Goal: Information Seeking & Learning: Learn about a topic

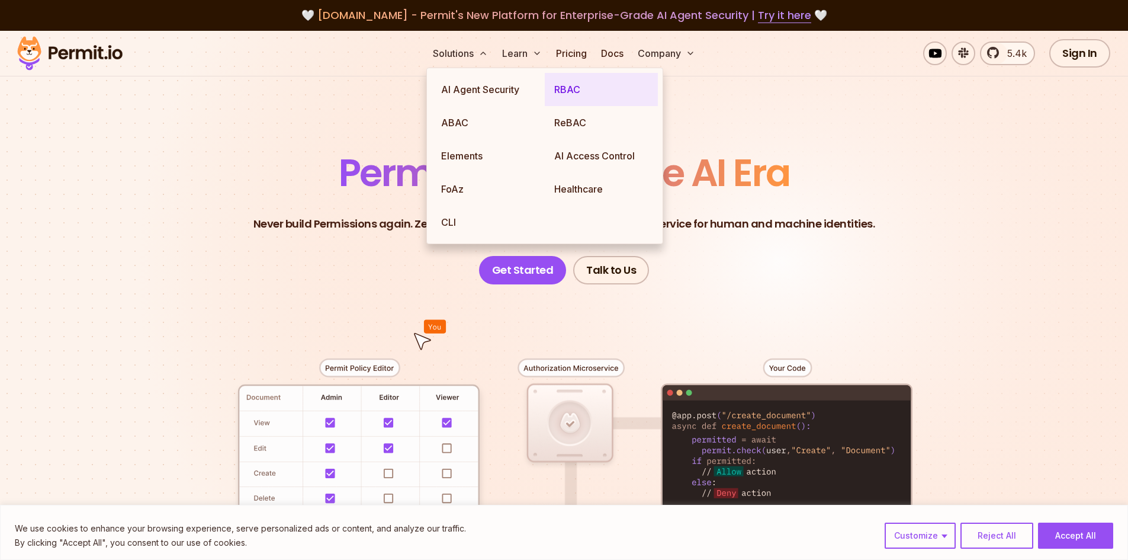
click at [574, 88] on link "RBAC" at bounding box center [601, 89] width 113 height 33
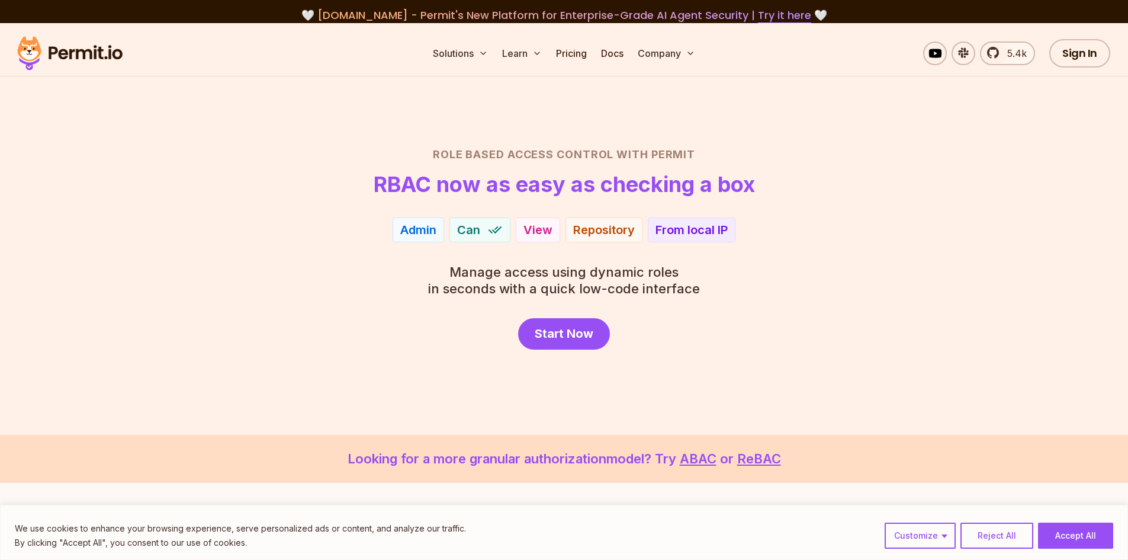
click at [497, 235] on img at bounding box center [494, 229] width 15 height 15
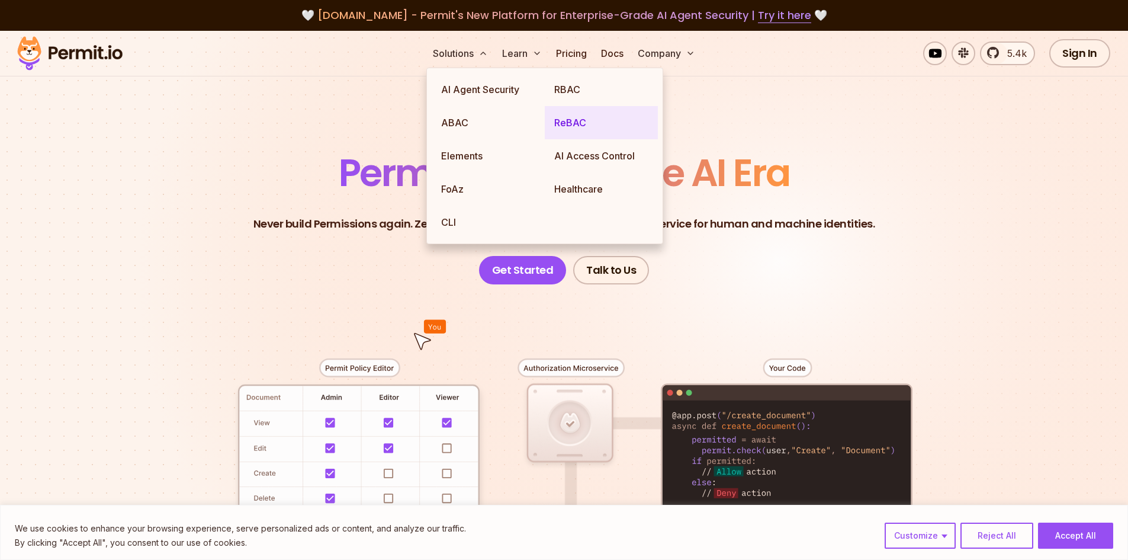
click at [574, 126] on link "ReBAC" at bounding box center [601, 122] width 113 height 33
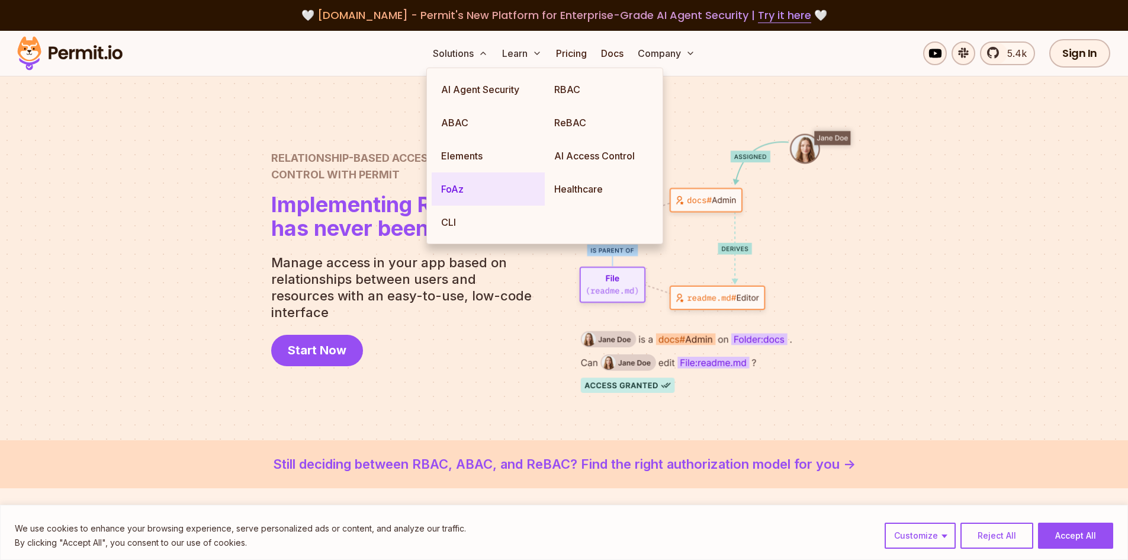
click at [451, 187] on link "FoAz" at bounding box center [488, 188] width 113 height 33
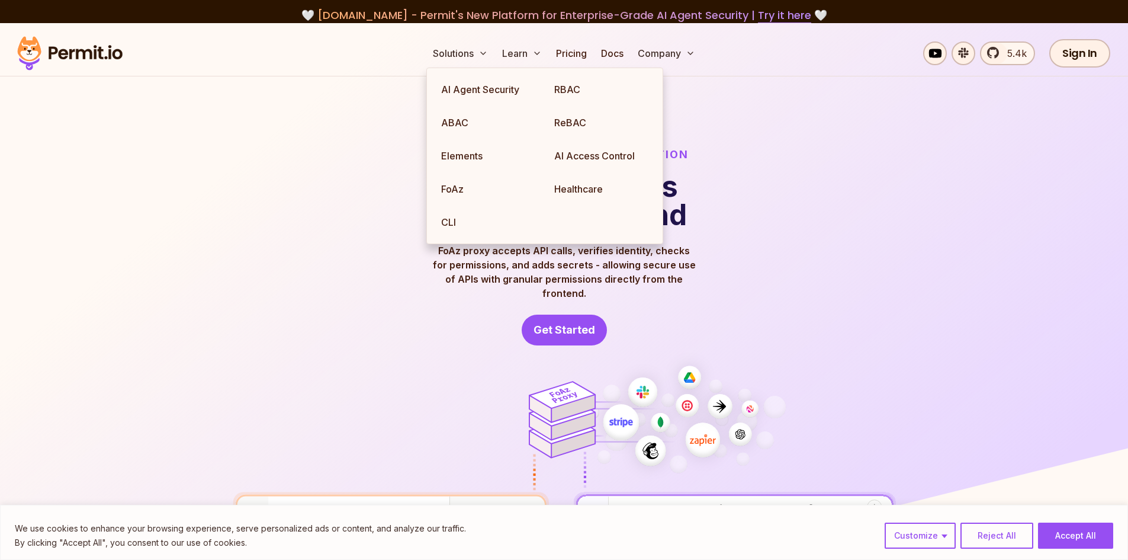
click at [731, 296] on div "FoAz: Frontend Only Authorization Use secure APIs from the frontend FoAz proxy …" at bounding box center [564, 245] width 663 height 199
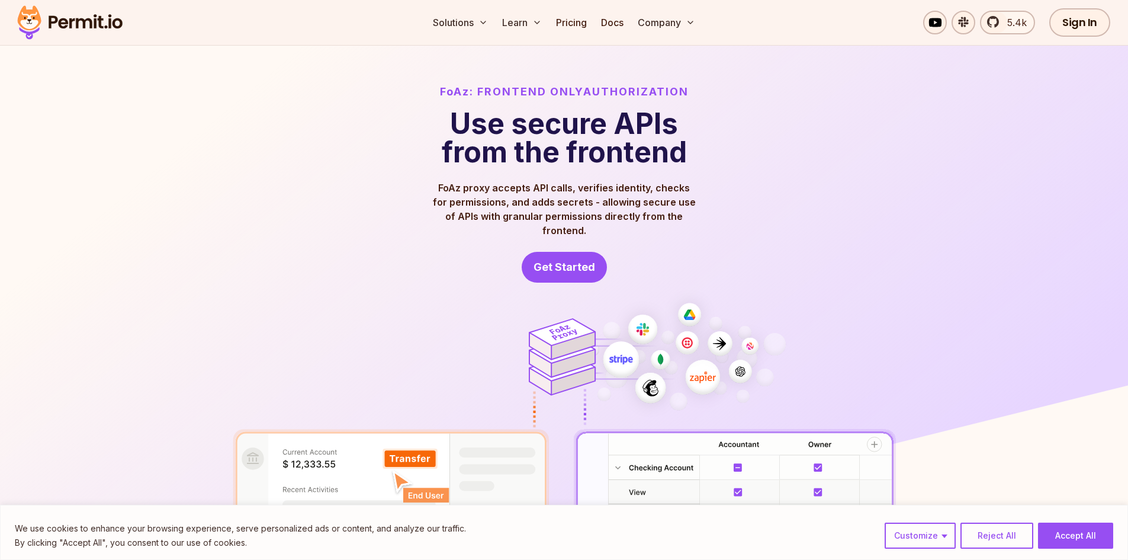
scroll to position [59, 0]
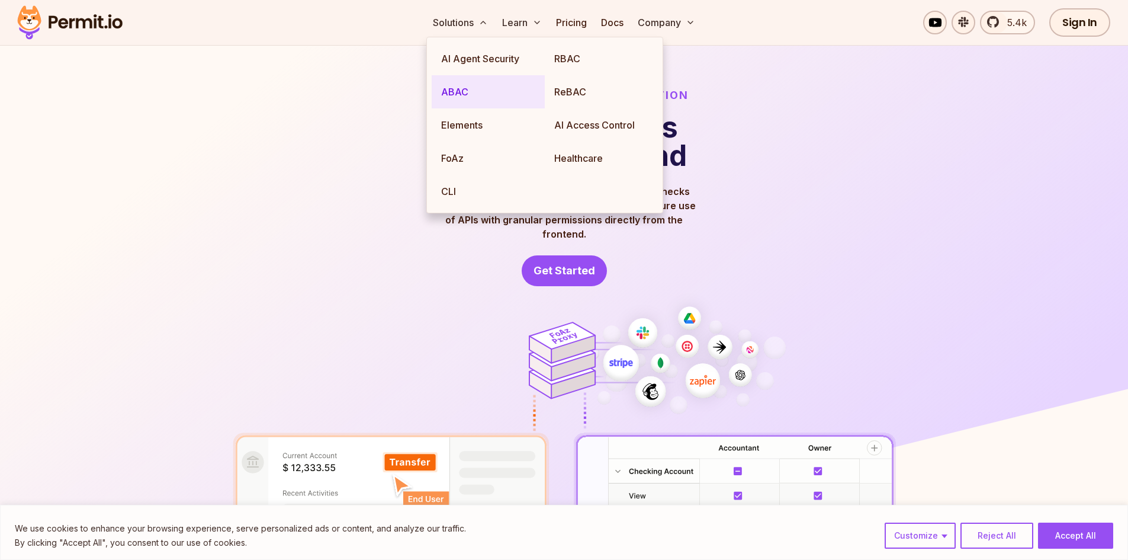
click at [461, 89] on link "ABAC" at bounding box center [488, 91] width 113 height 33
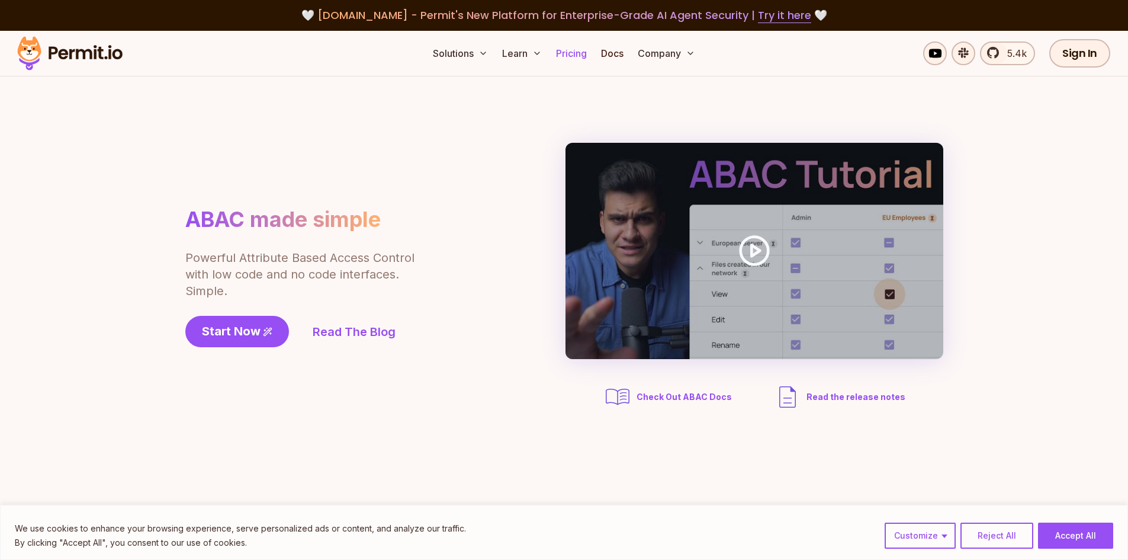
click at [572, 52] on link "Pricing" at bounding box center [571, 53] width 40 height 24
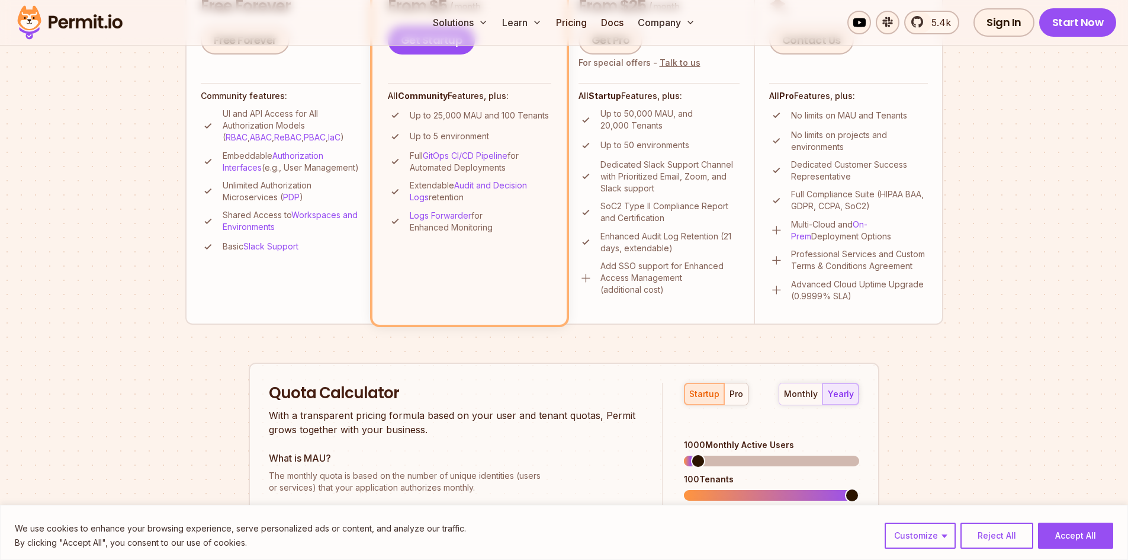
scroll to position [474, 0]
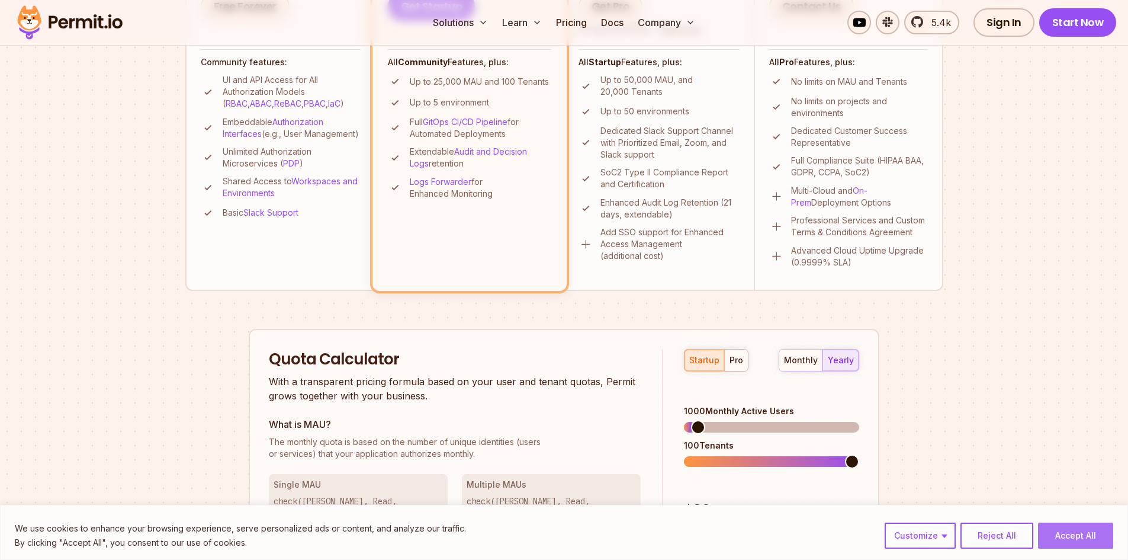
click at [1085, 537] on button "Accept All" at bounding box center [1075, 535] width 75 height 26
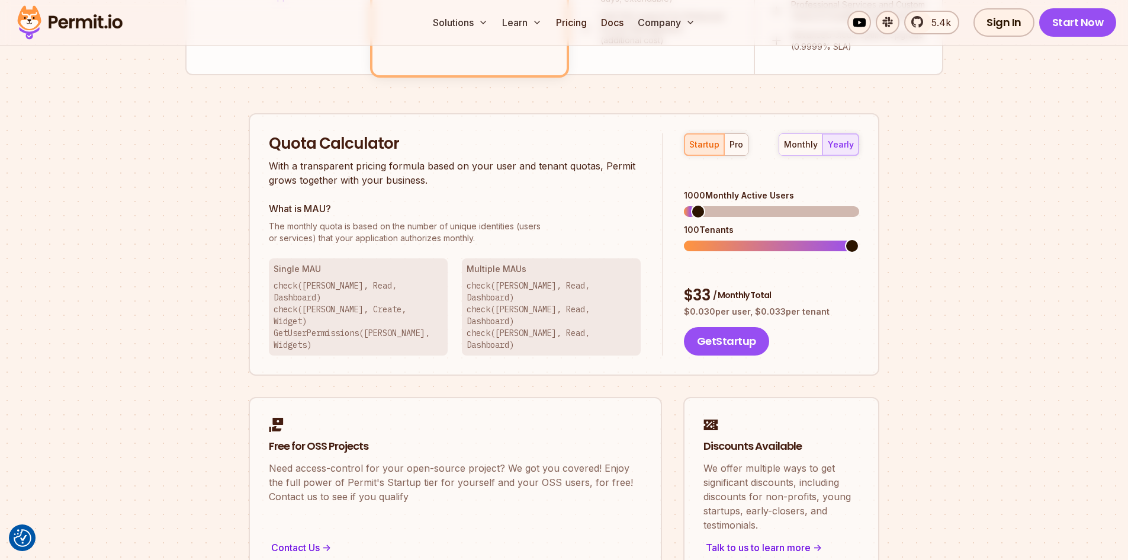
scroll to position [711, 0]
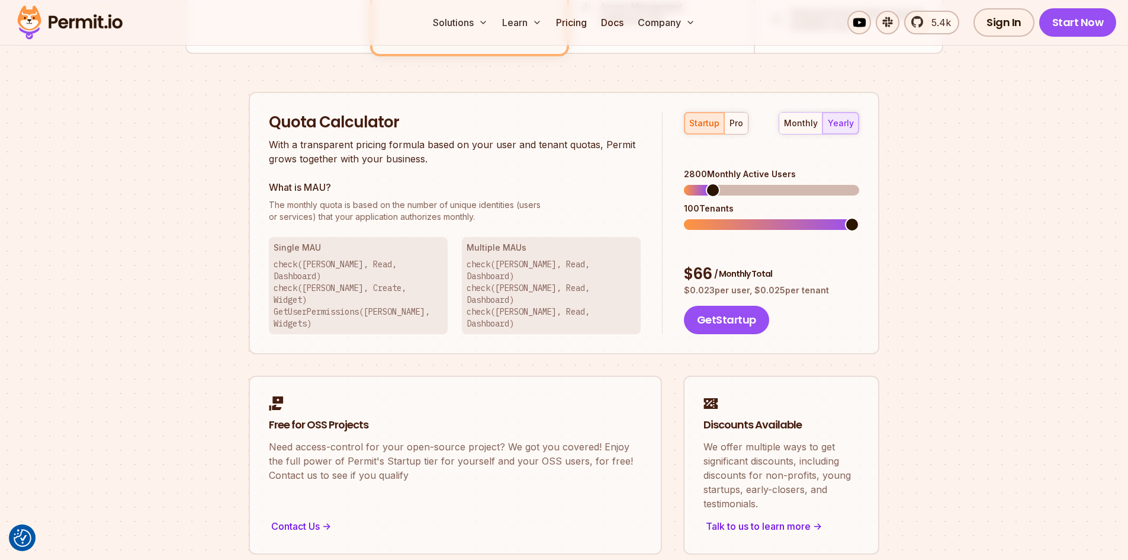
click at [708, 183] on span at bounding box center [713, 190] width 14 height 14
click at [684, 217] on span at bounding box center [691, 224] width 14 height 14
click at [684, 183] on span at bounding box center [691, 190] width 14 height 14
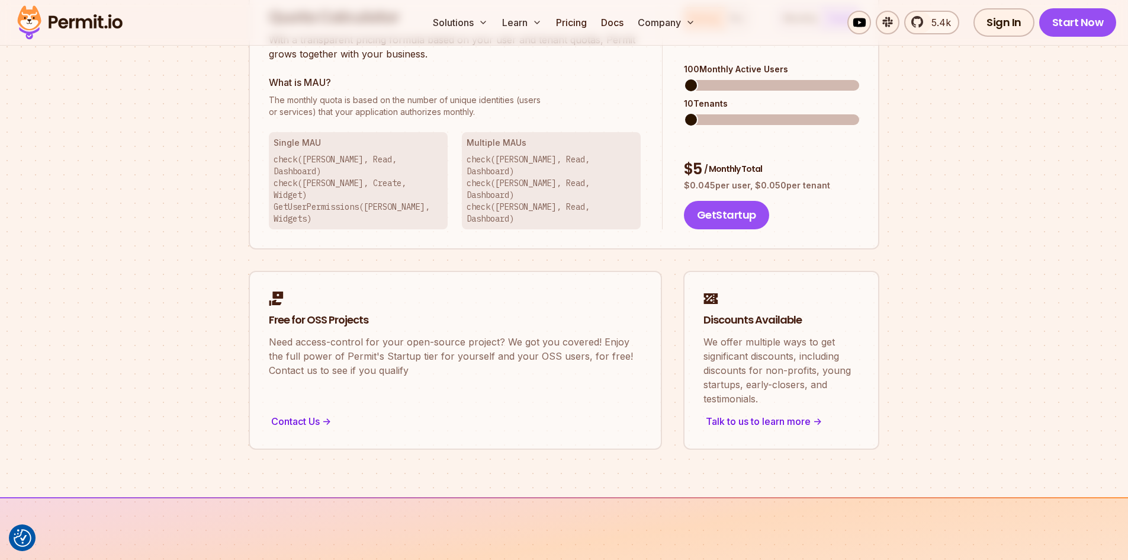
scroll to position [829, 0]
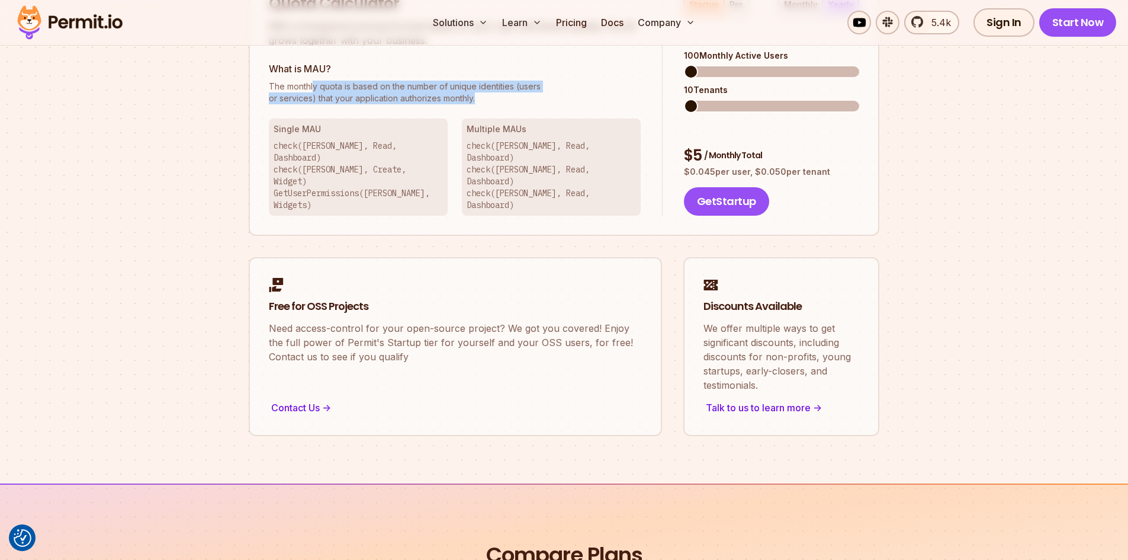
drag, startPoint x: 313, startPoint y: 85, endPoint x: 490, endPoint y: 99, distance: 177.1
click at [490, 99] on p "The monthly quota is based on the number of unique identities (users or service…" at bounding box center [455, 93] width 372 height 24
click at [302, 128] on h3 "Single MAU" at bounding box center [358, 129] width 169 height 12
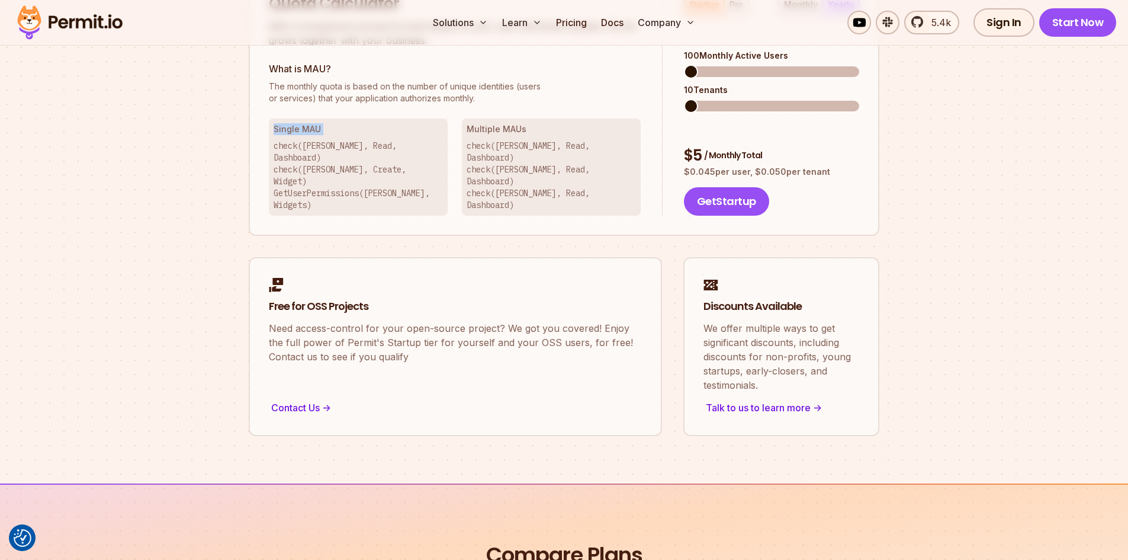
click at [302, 128] on h3 "Single MAU" at bounding box center [358, 129] width 169 height 12
click at [359, 133] on h3 "Single MAU" at bounding box center [358, 129] width 169 height 12
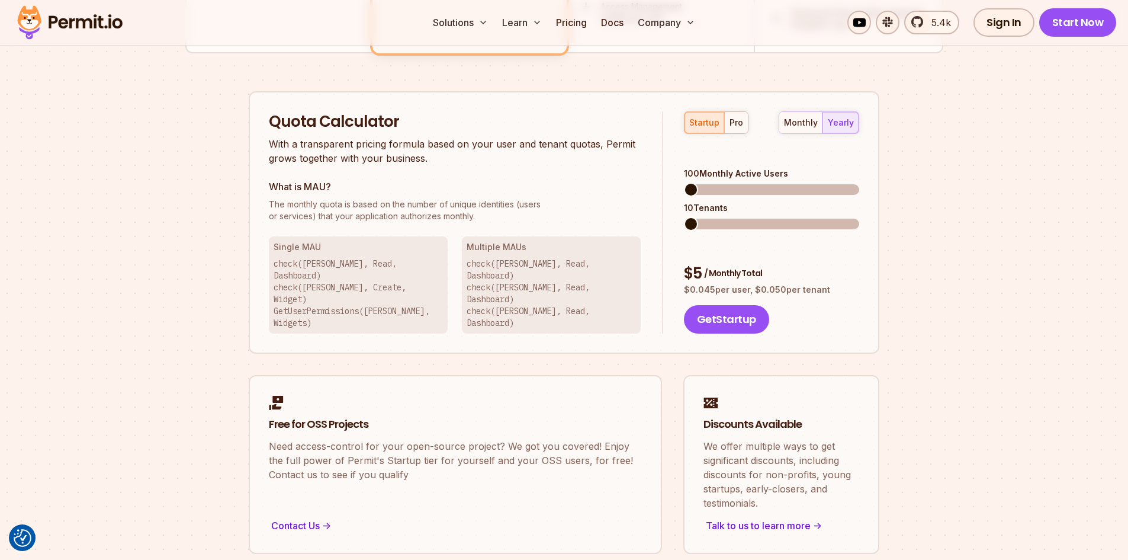
scroll to position [711, 0]
click at [718, 183] on span at bounding box center [722, 190] width 14 height 14
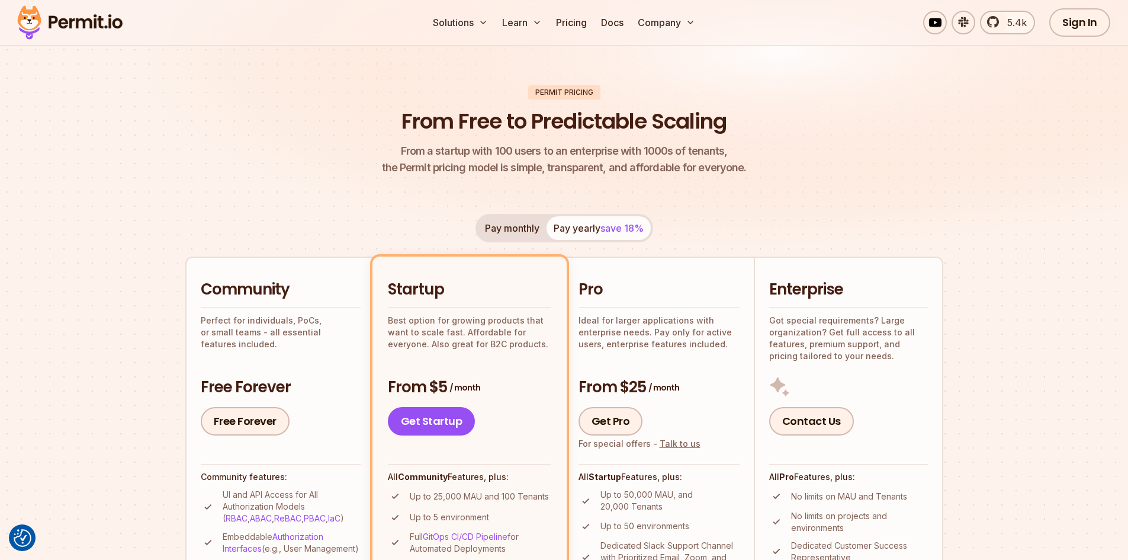
scroll to position [0, 0]
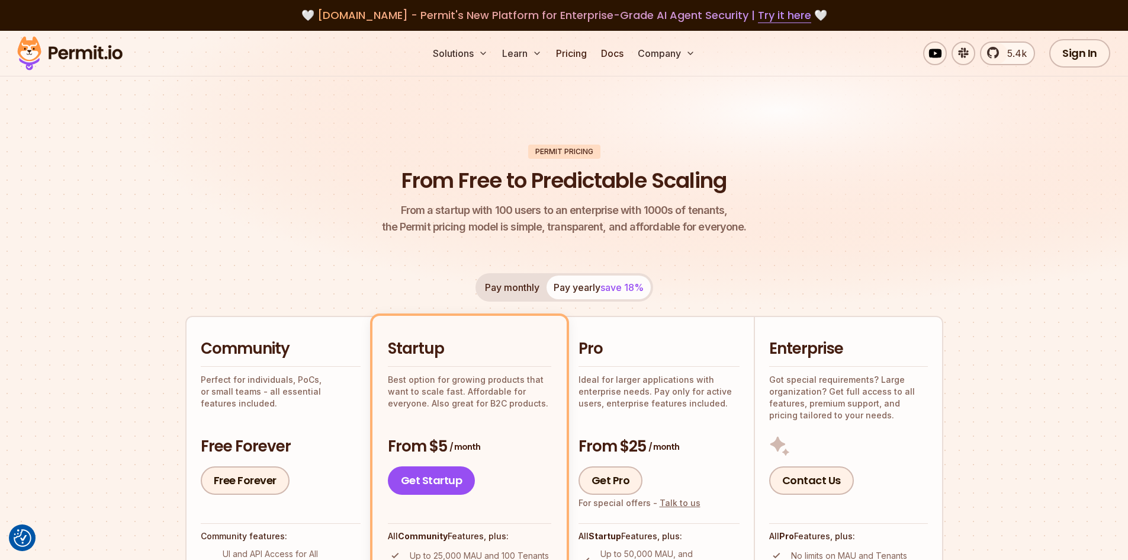
click at [727, 175] on h1 "From Free to Predictable Scaling" at bounding box center [564, 181] width 325 height 30
